Goal: Navigation & Orientation: Find specific page/section

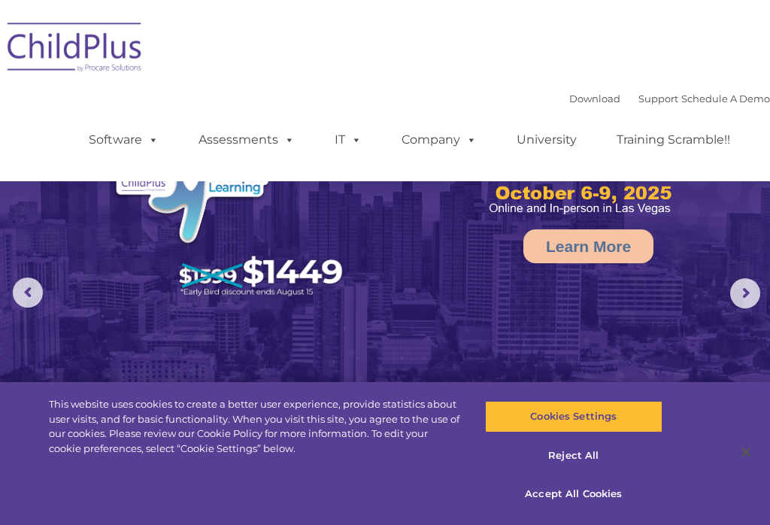
click at [554, 509] on button "Accept All Cookies" at bounding box center [574, 495] width 178 height 32
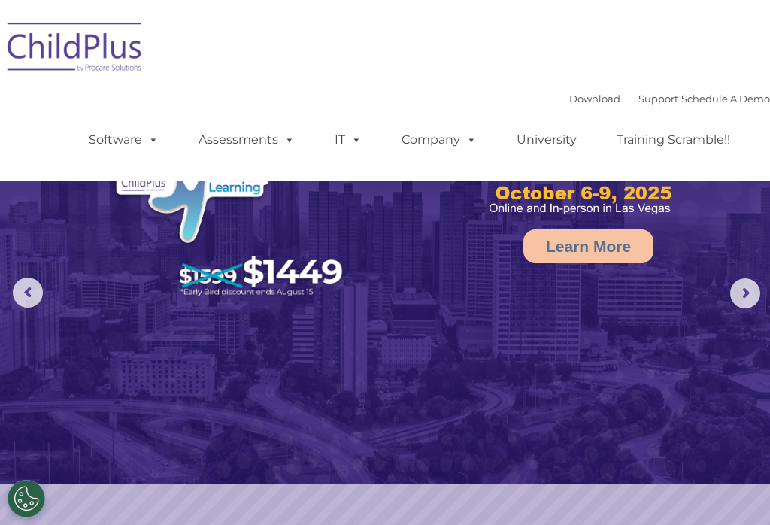
select select "MEDIUM"
click at [548, 503] on rs-slide "Learn More" at bounding box center [385, 293] width 770 height 587
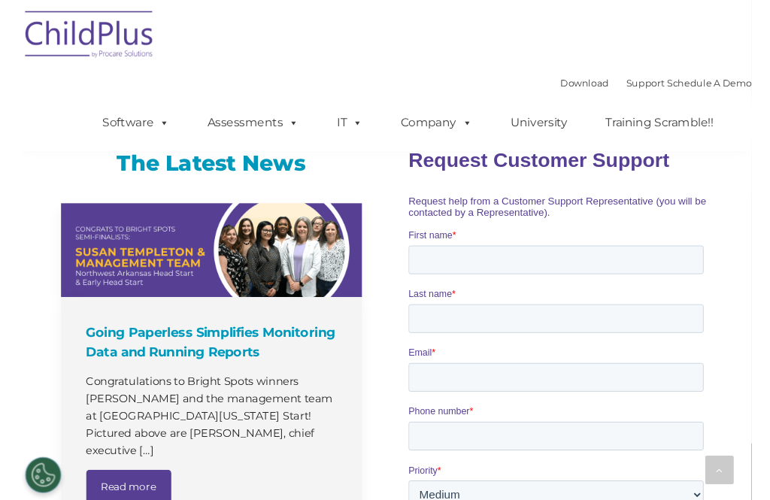
scroll to position [1025, 0]
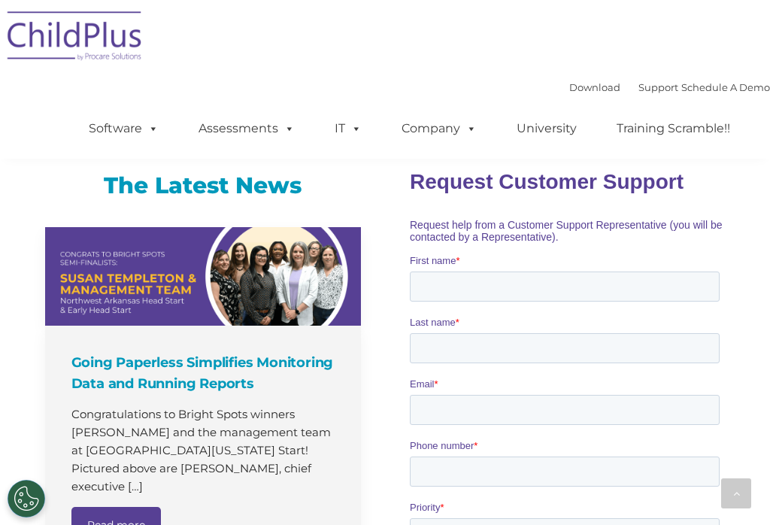
click at [570, 91] on link "Download" at bounding box center [595, 87] width 51 height 12
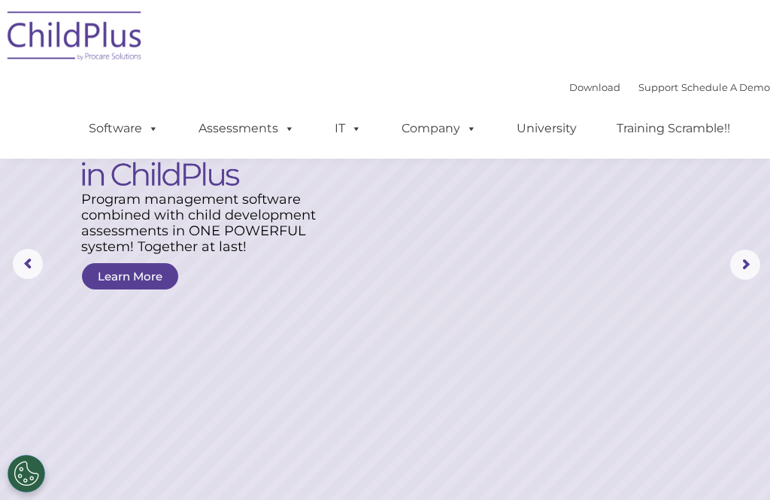
scroll to position [0, 0]
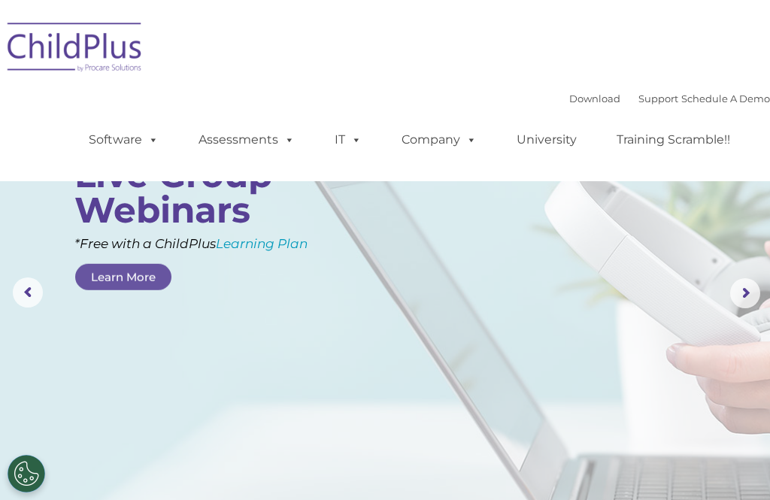
click at [123, 147] on link "Software" at bounding box center [124, 140] width 100 height 30
click at [57, 74] on img at bounding box center [75, 49] width 150 height 75
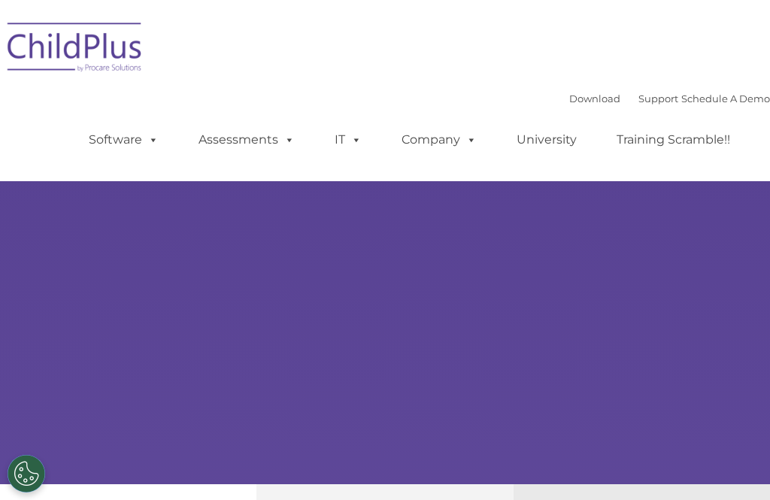
type input ""
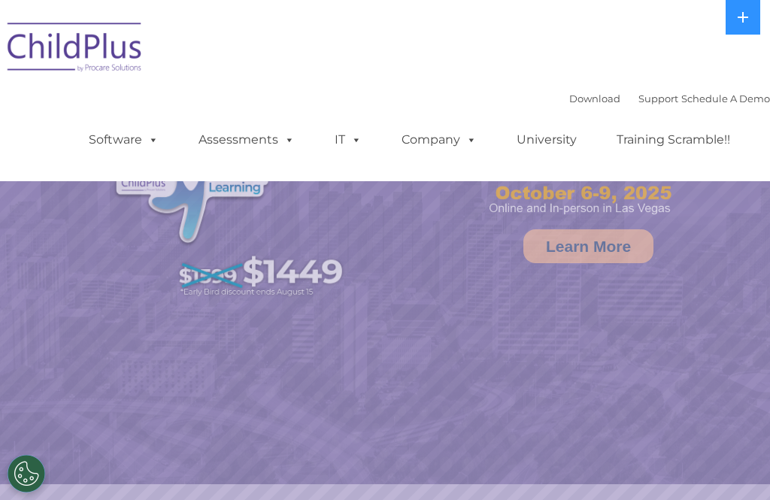
select select "MEDIUM"
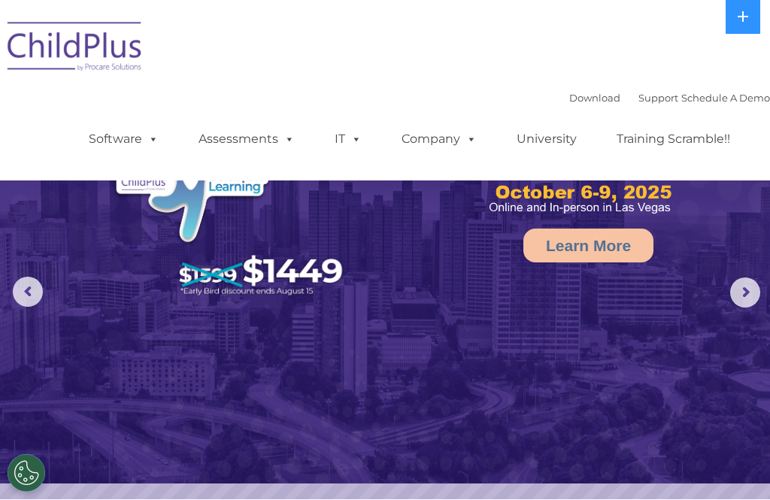
scroll to position [6, 0]
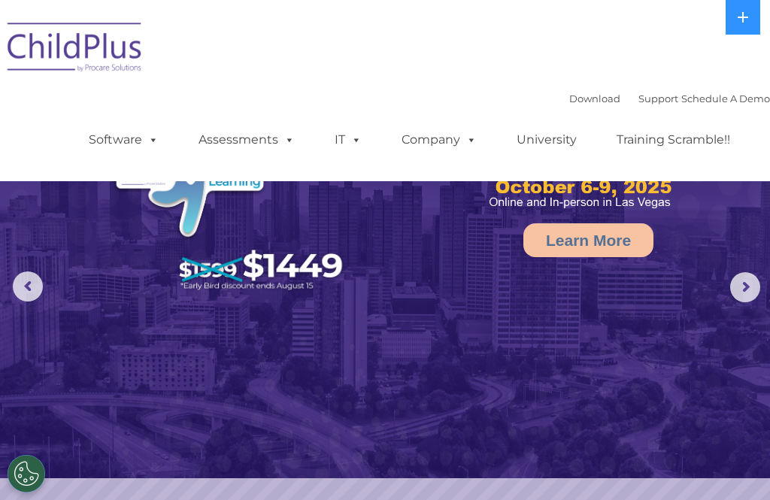
click at [742, 287] on rs-arrow at bounding box center [746, 287] width 30 height 30
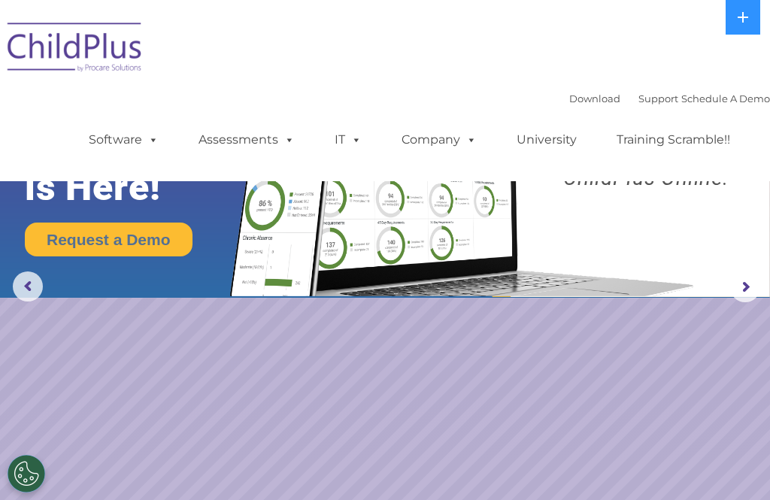
scroll to position [0, 0]
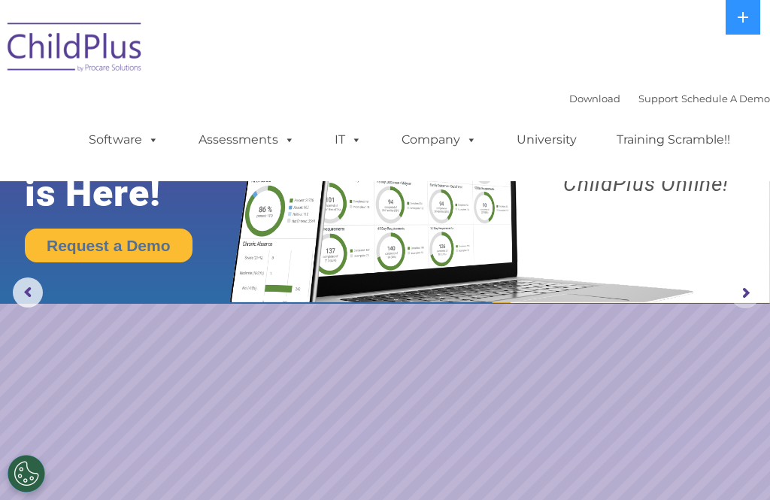
click at [742, 298] on rs-arrow at bounding box center [746, 293] width 30 height 30
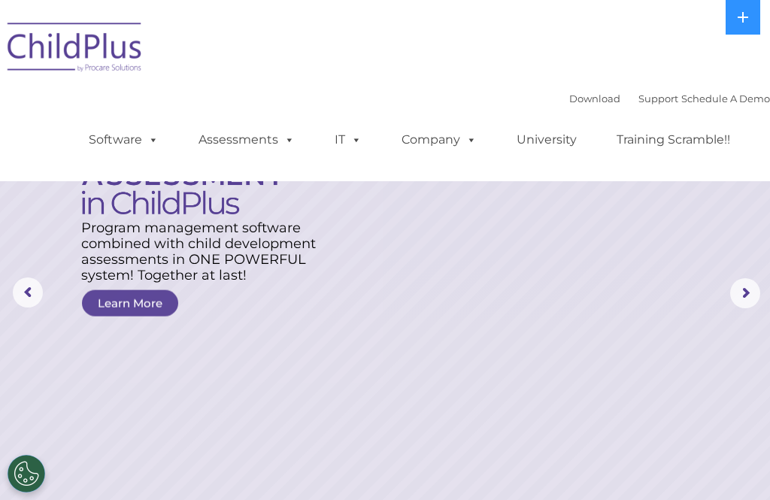
click at [752, 294] on rs-arrow at bounding box center [746, 293] width 30 height 30
